Goal: Find contact information: Find contact information

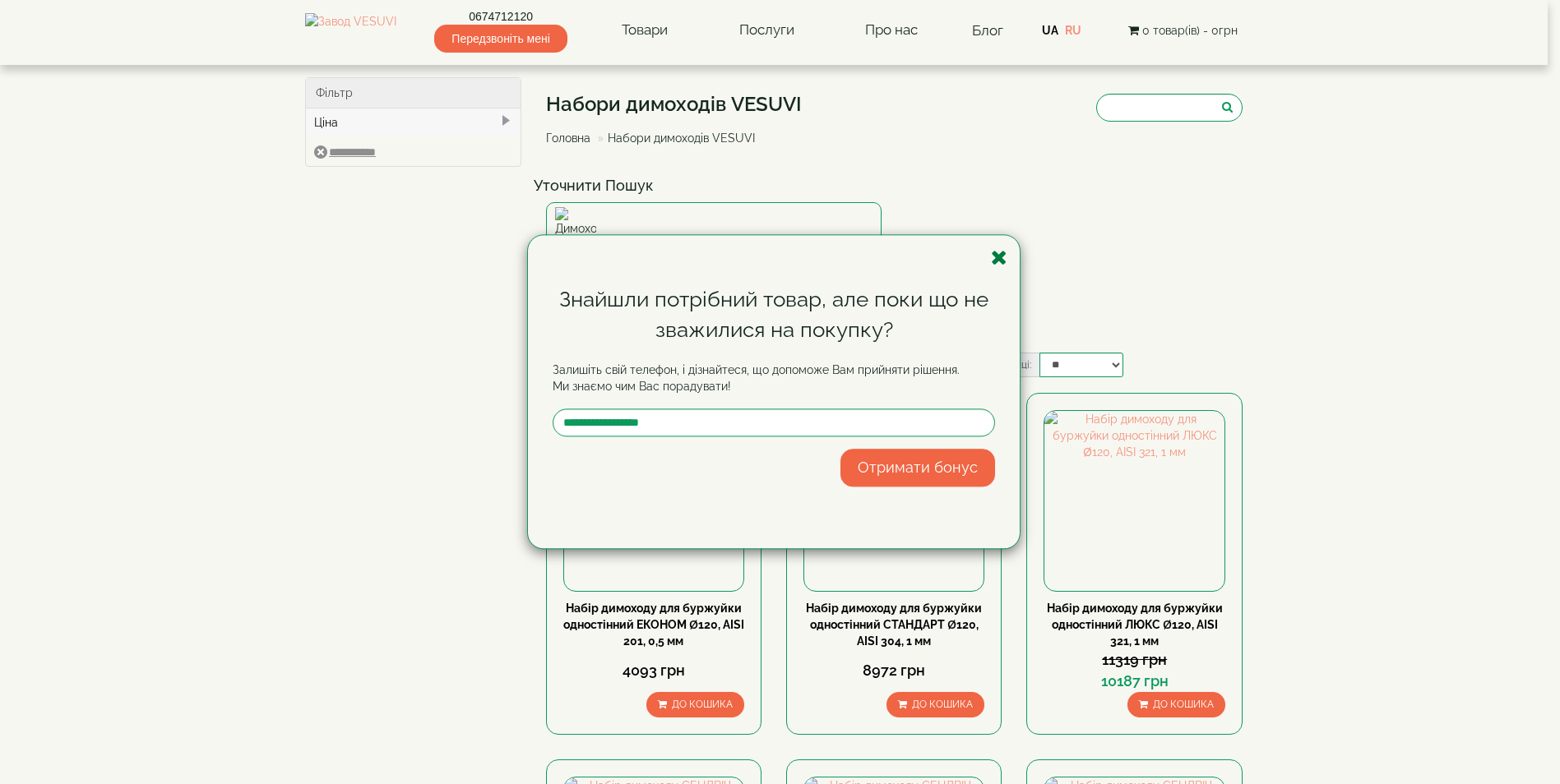
click at [1001, 258] on icon "button" at bounding box center [998, 257] width 17 height 20
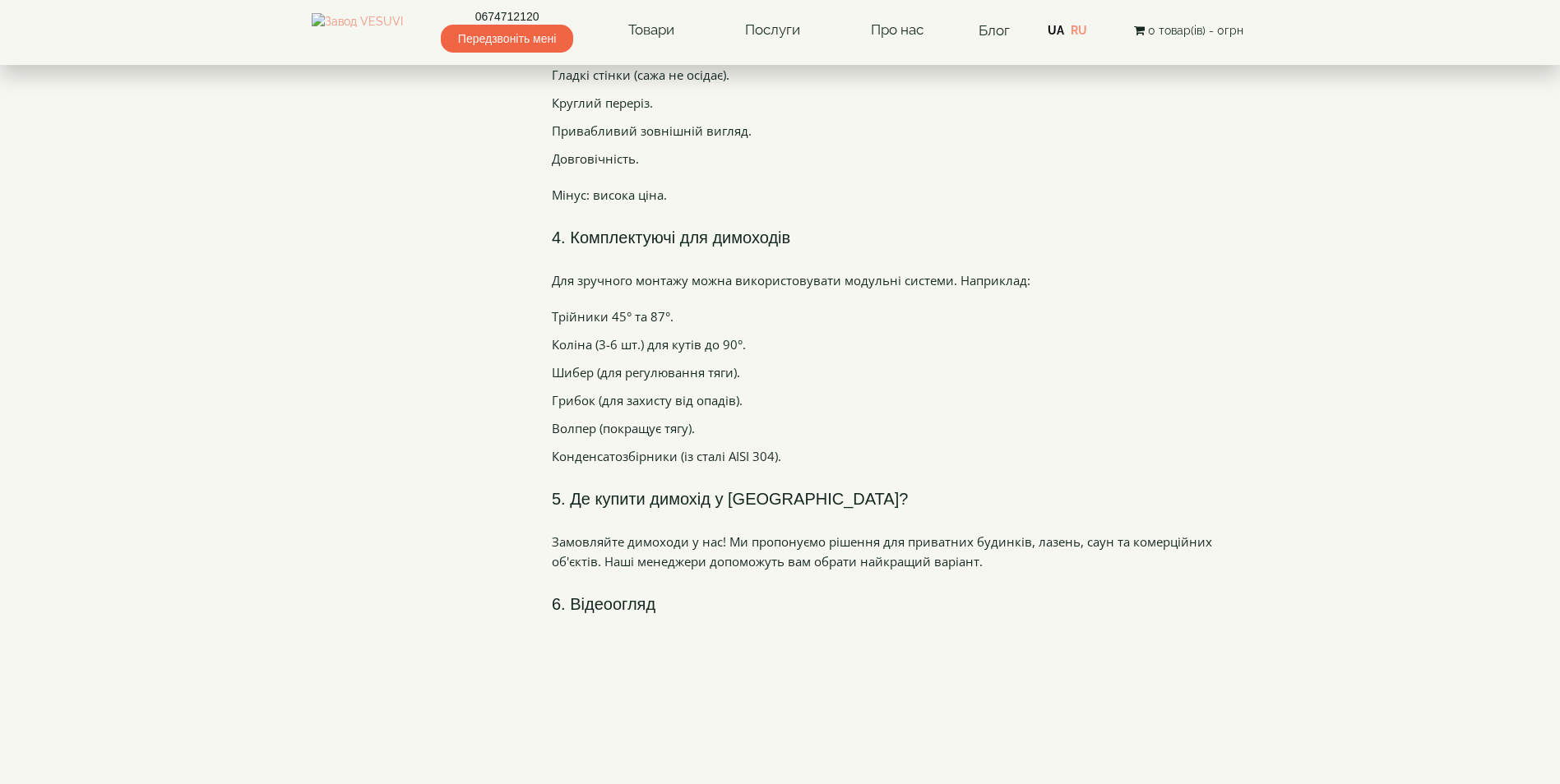
scroll to position [3712, 0]
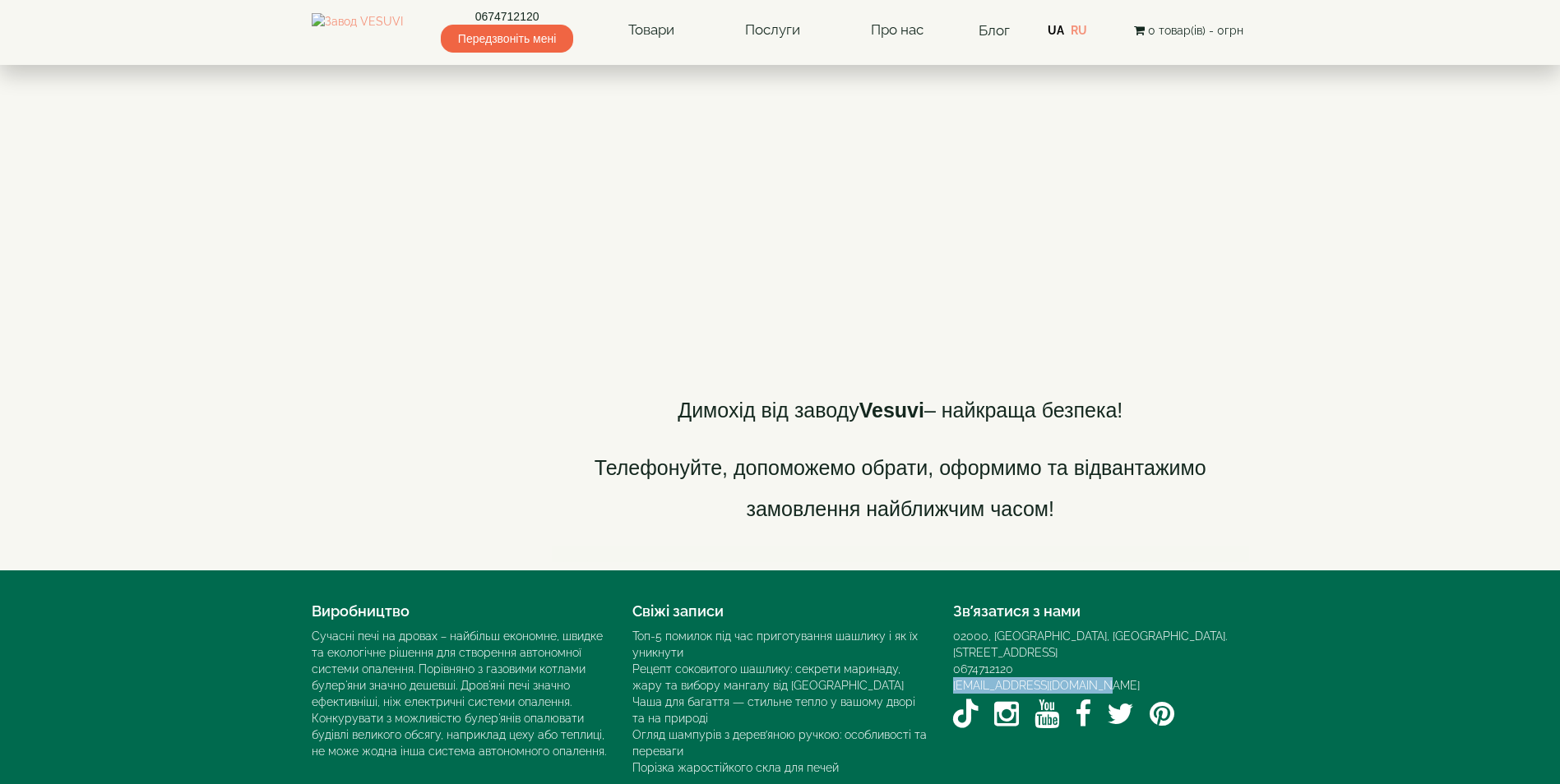
drag, startPoint x: 944, startPoint y: 596, endPoint x: 1092, endPoint y: 604, distance: 148.2
click at [1092, 604] on div "Зв’язатися з нами 02000, [GEOGRAPHIC_DATA], [GEOGRAPHIC_DATA]. [STREET_ADDRESS]…" at bounding box center [1100, 664] width 321 height 139
copy link "[EMAIL_ADDRESS][DOMAIN_NAME]"
